Goal: Task Accomplishment & Management: Manage account settings

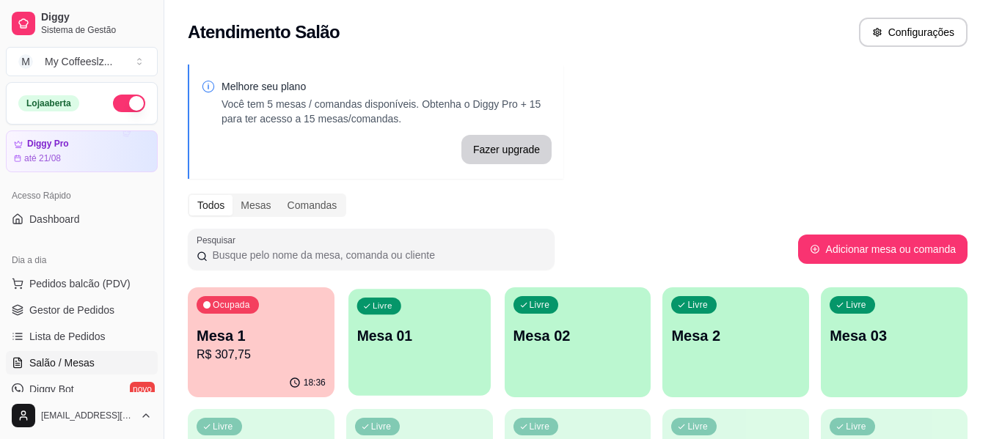
click at [411, 325] on div "Livre Mesa 01" at bounding box center [419, 333] width 142 height 89
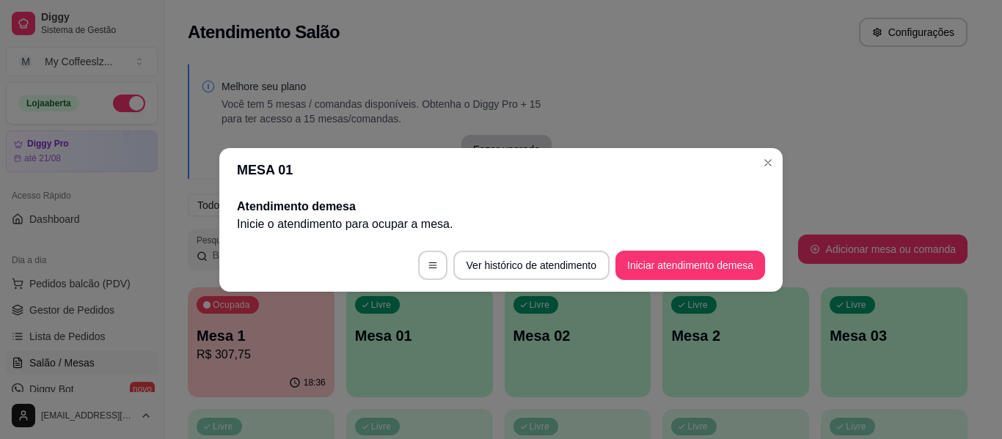
click at [700, 247] on footer "Ver histórico de atendimento Iniciar atendimento de mesa" at bounding box center [500, 265] width 563 height 53
click at [694, 253] on button "Iniciar atendimento de mesa" at bounding box center [690, 265] width 150 height 29
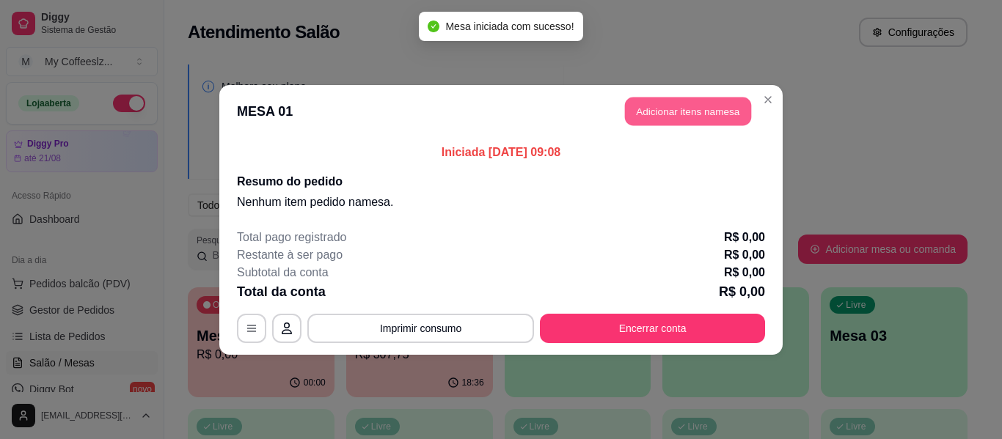
click at [651, 115] on button "Adicionar itens na mesa" at bounding box center [688, 111] width 126 height 29
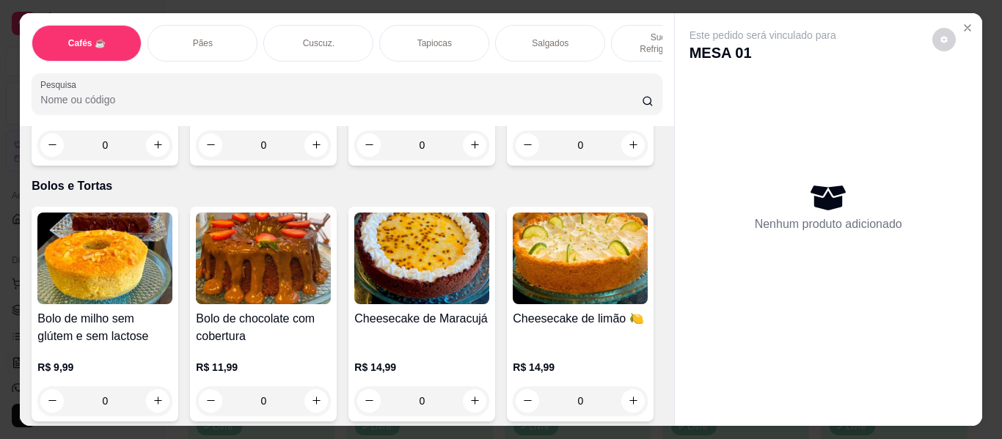
scroll to position [6307, 0]
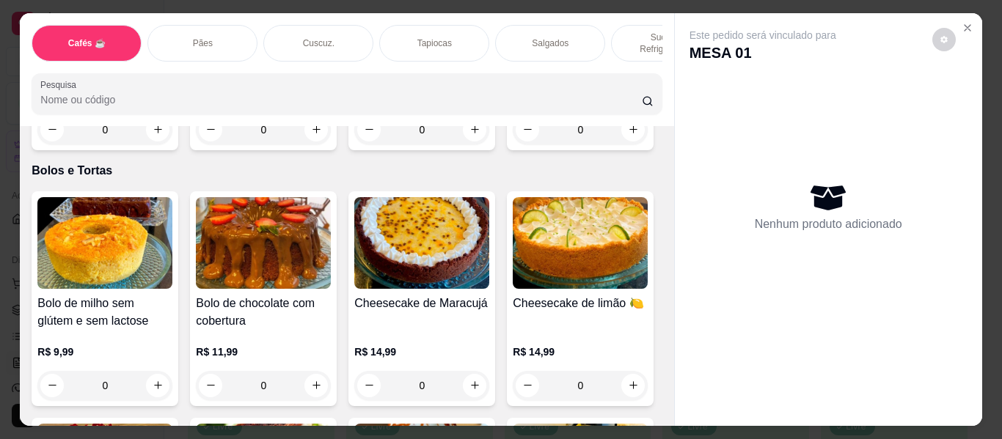
type input "1"
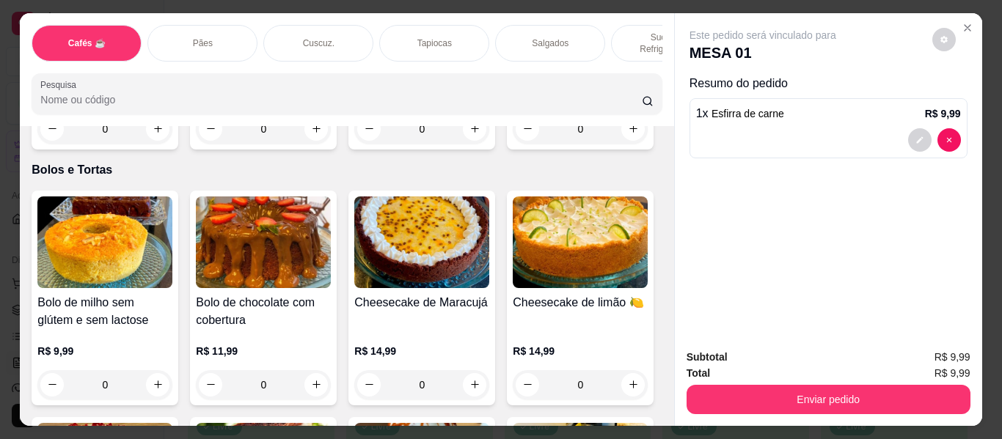
scroll to position [6088, 0]
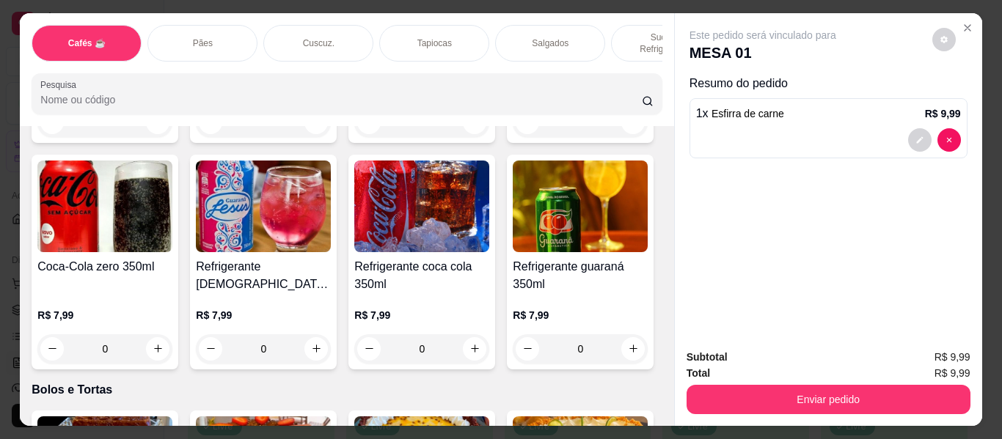
type input "1"
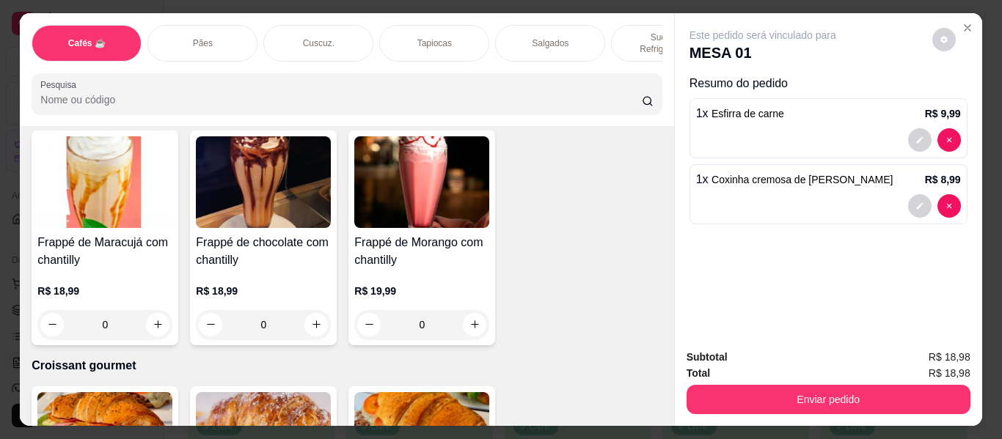
scroll to position [7335, 0]
type input "1"
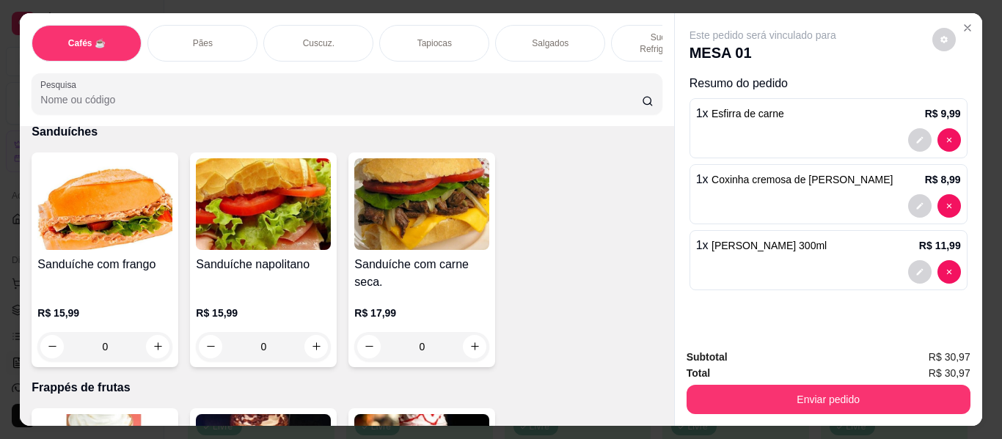
scroll to position [7042, 0]
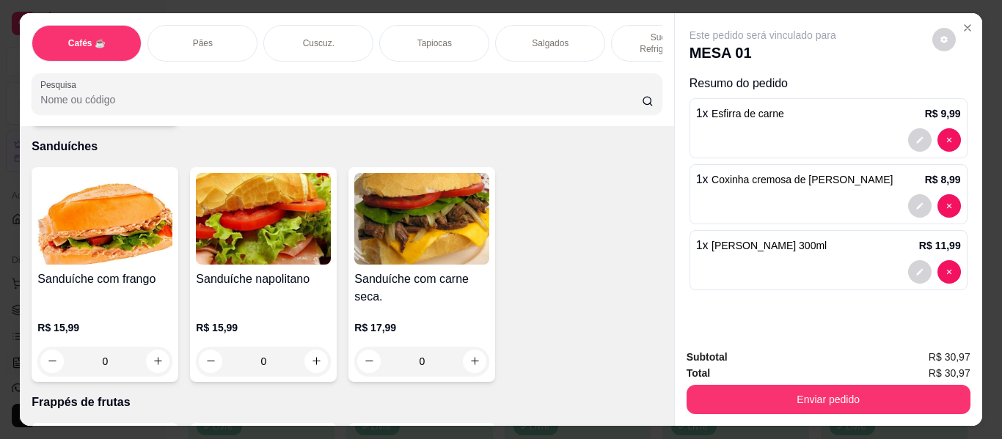
type input "1"
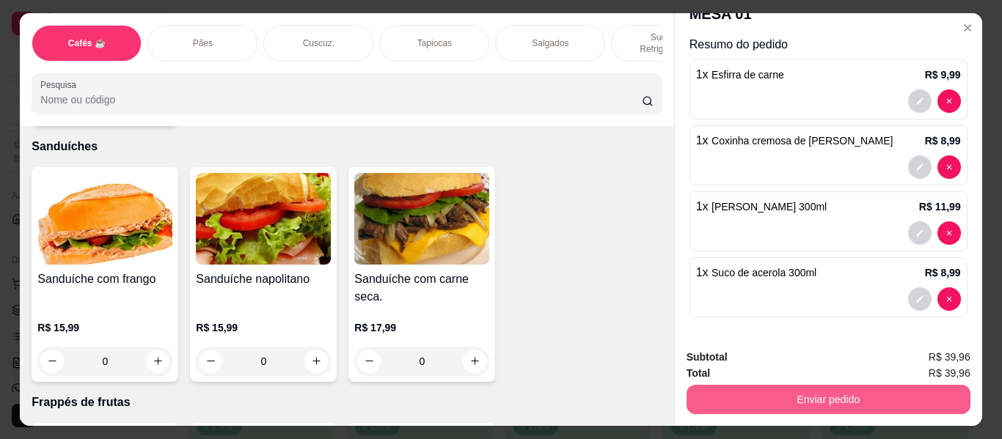
click at [820, 395] on button "Enviar pedido" at bounding box center [828, 399] width 284 height 29
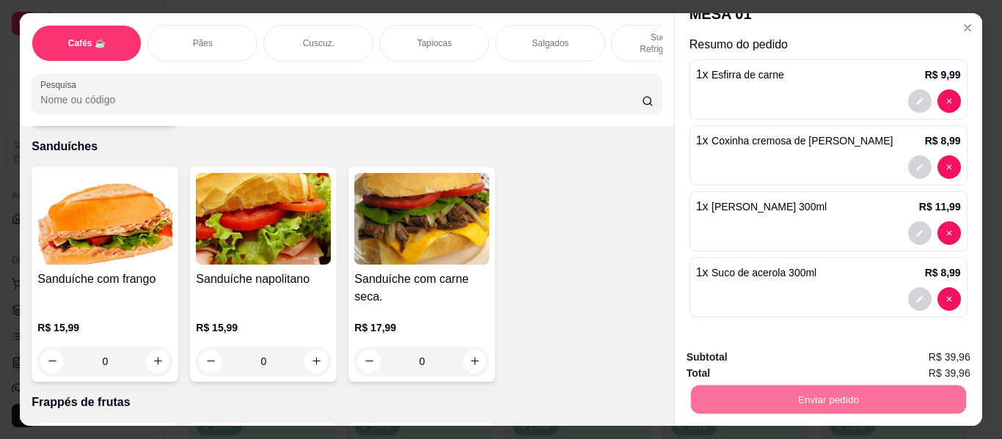
click at [746, 356] on button "Não registrar e enviar pedido" at bounding box center [780, 358] width 148 height 27
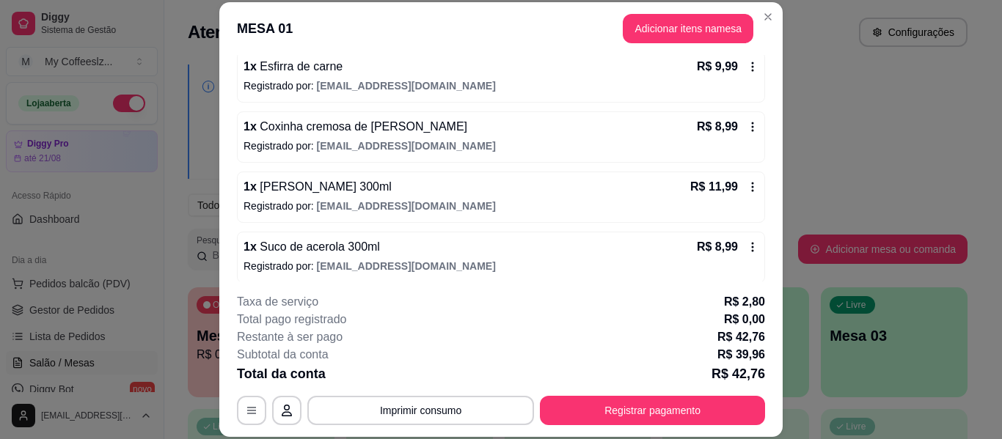
scroll to position [150, 0]
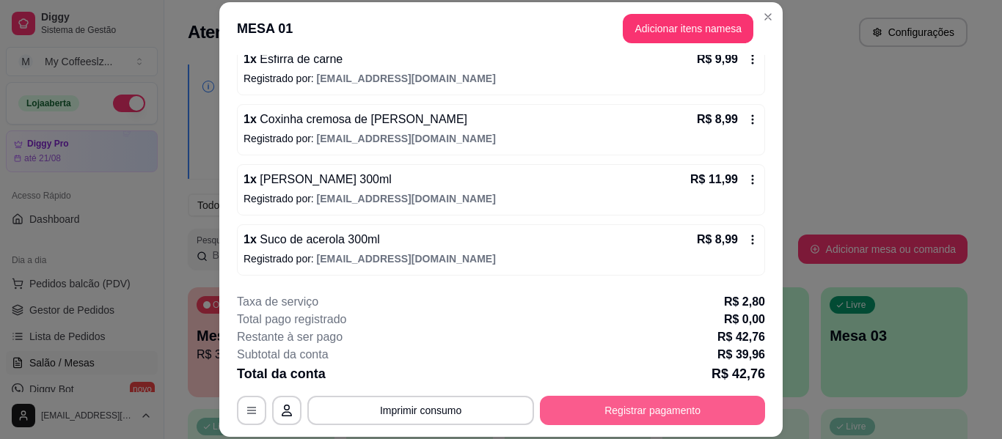
click at [662, 411] on button "Registrar pagamento" at bounding box center [652, 410] width 225 height 29
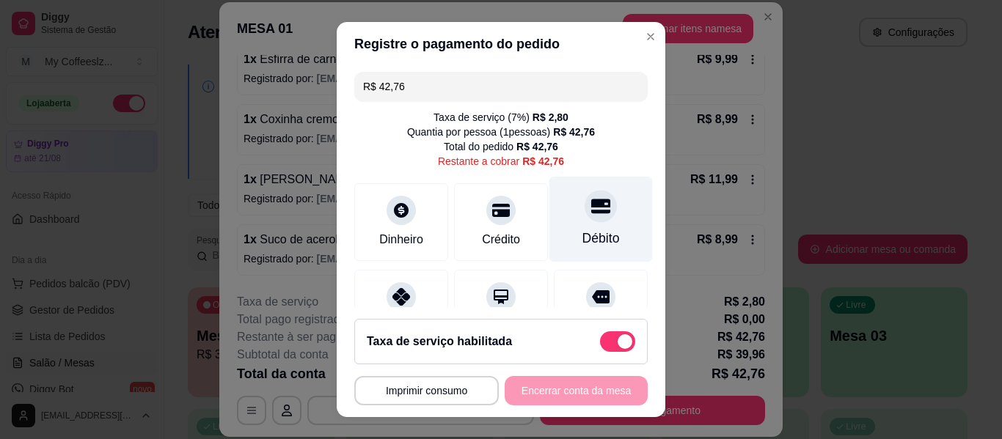
click at [591, 208] on icon at bounding box center [600, 206] width 19 height 19
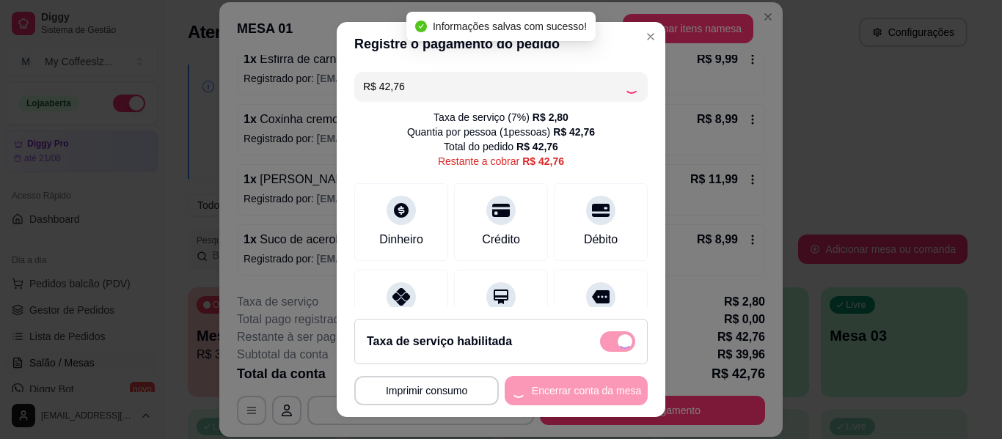
type input "R$ 0,00"
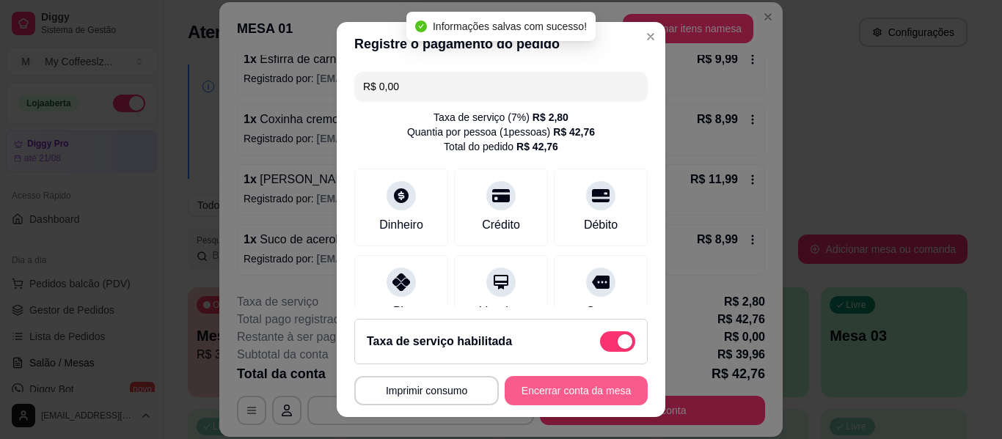
click at [535, 393] on button "Encerrar conta da mesa" at bounding box center [576, 390] width 143 height 29
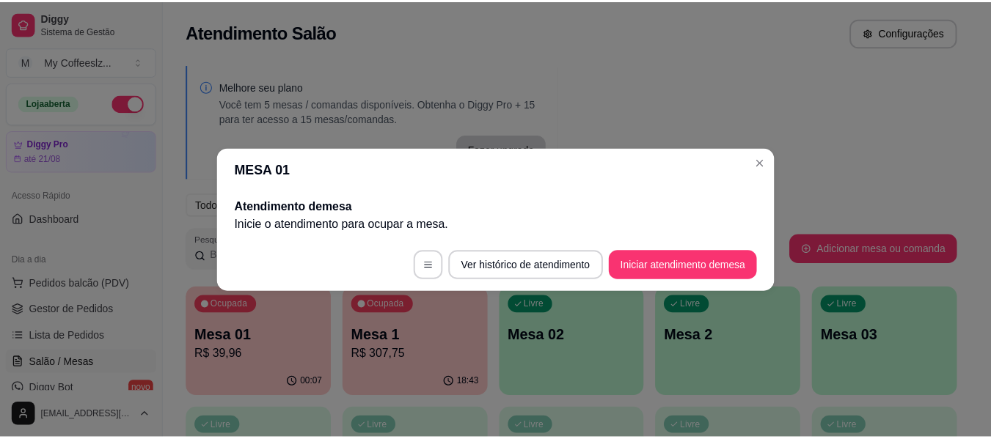
scroll to position [0, 0]
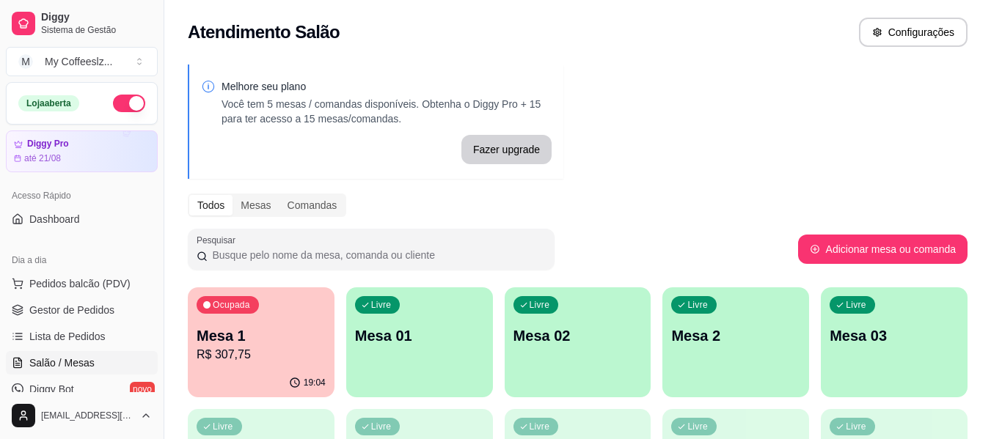
click at [631, 127] on div "Melhore seu plano Você tem 5 mesas / comandas disponíveis. Obtenha o Diggy Pro …" at bounding box center [577, 418] width 827 height 725
